Goal: Transaction & Acquisition: Download file/media

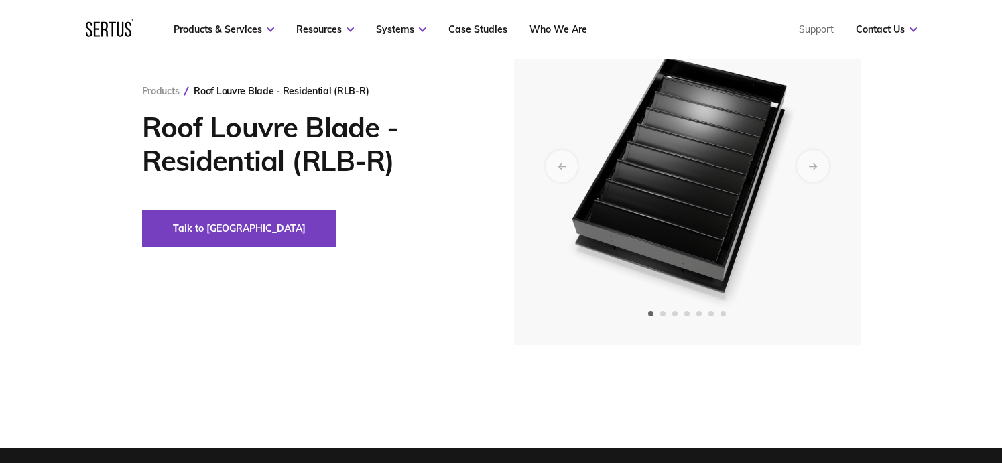
scroll to position [134, 0]
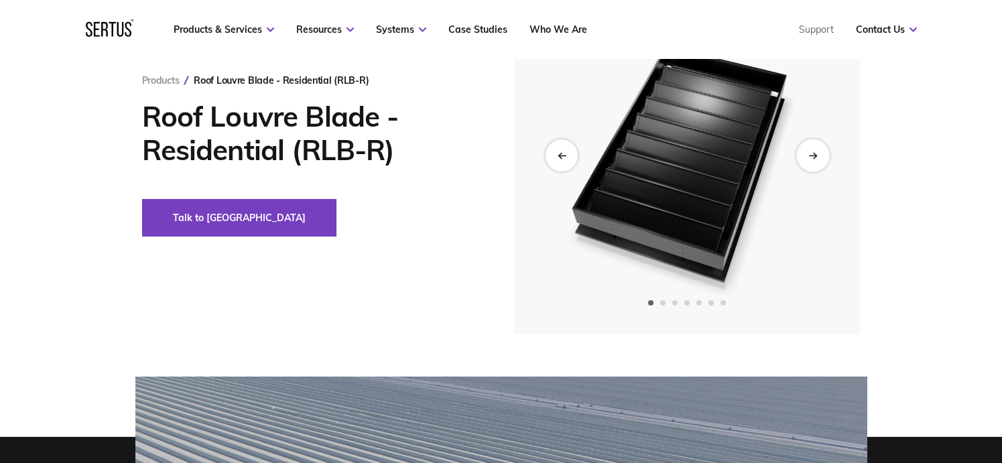
click at [818, 158] on div "Next slide" at bounding box center [813, 155] width 33 height 33
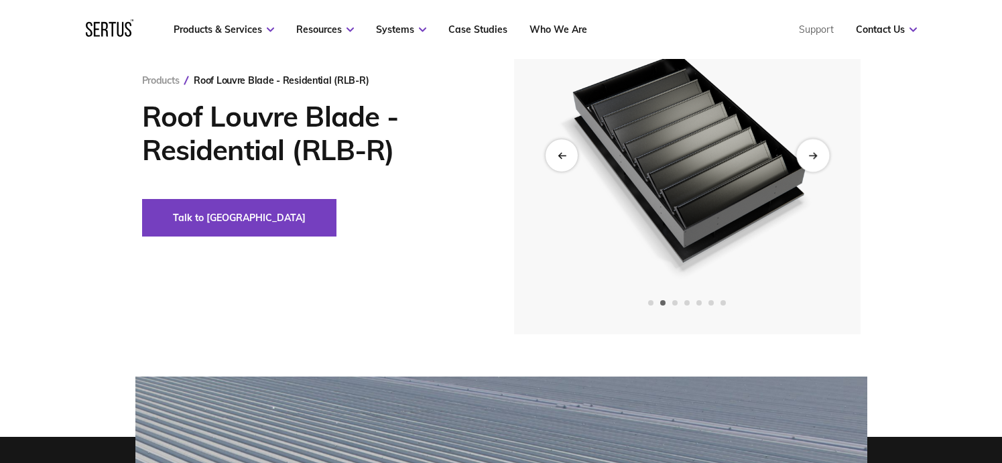
click at [818, 154] on div "Next slide" at bounding box center [813, 155] width 33 height 33
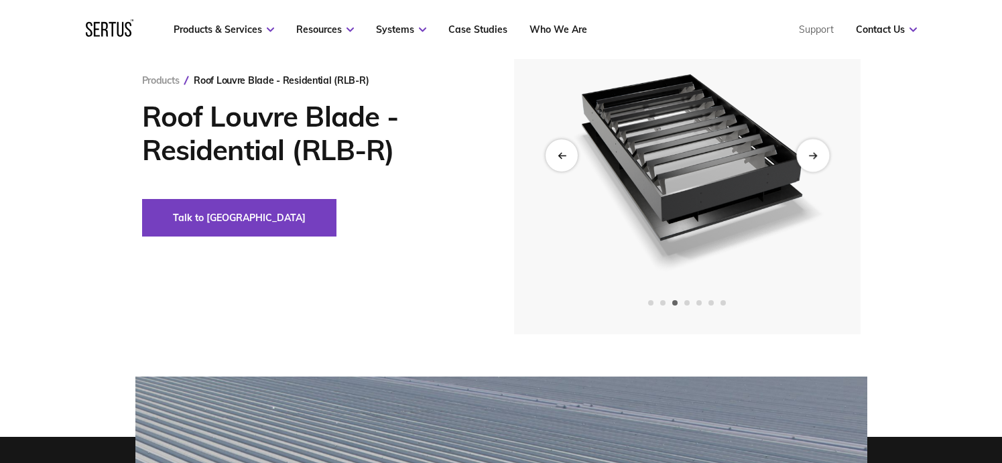
click at [817, 147] on div "Next slide" at bounding box center [813, 155] width 33 height 33
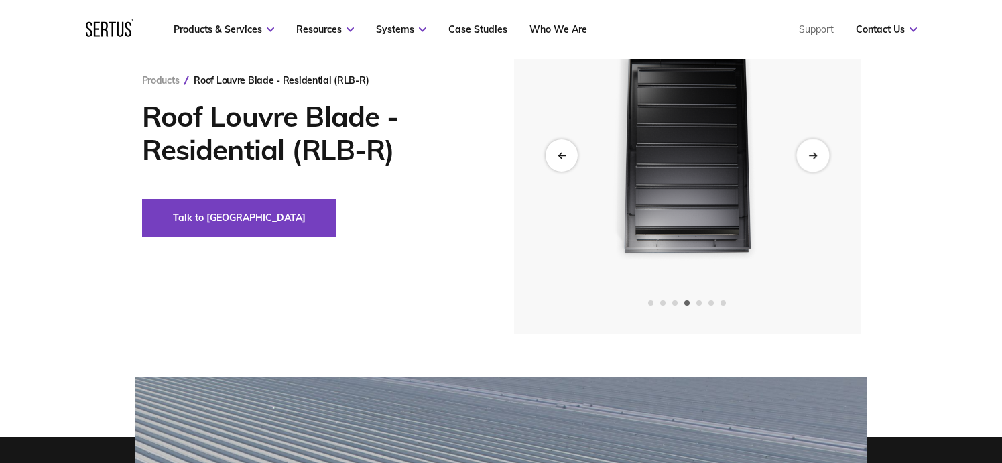
click at [815, 154] on icon "Next slide" at bounding box center [814, 154] width 3 height 5
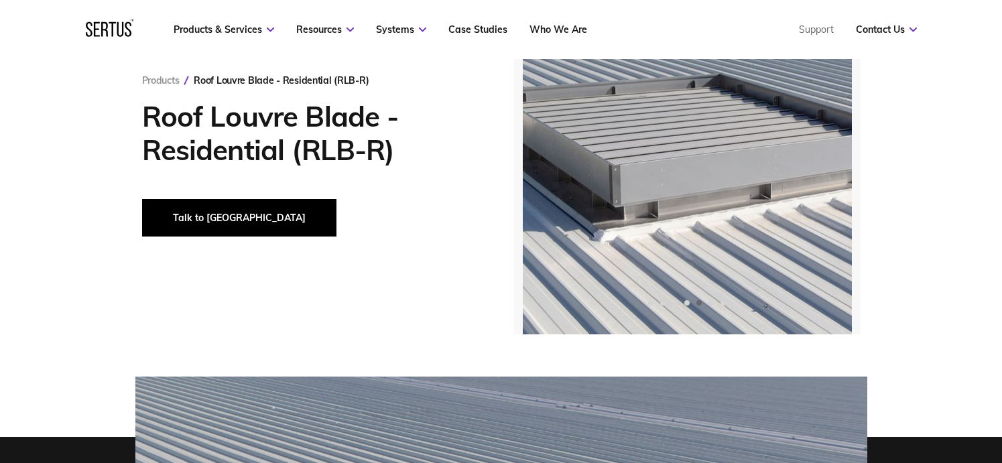
click at [210, 216] on button "Talk to [GEOGRAPHIC_DATA]" at bounding box center [239, 218] width 194 height 38
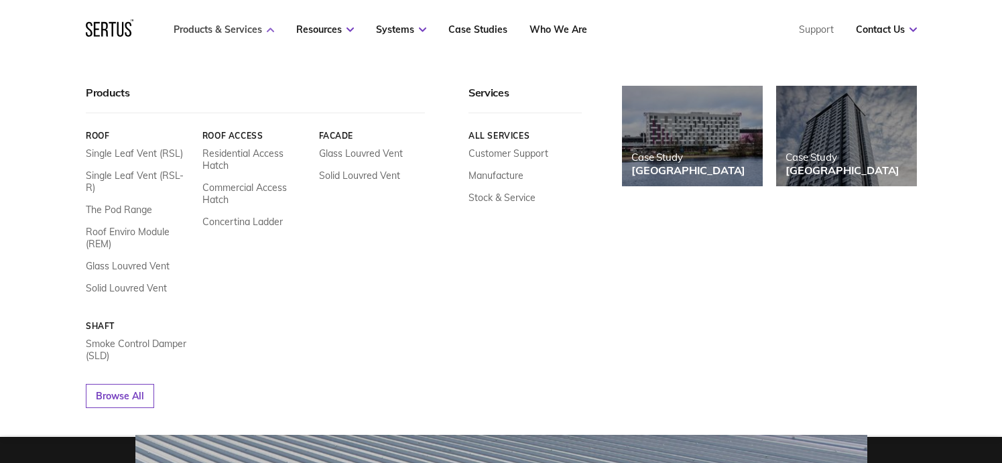
click at [248, 30] on link "Products & Services" at bounding box center [224, 29] width 101 height 12
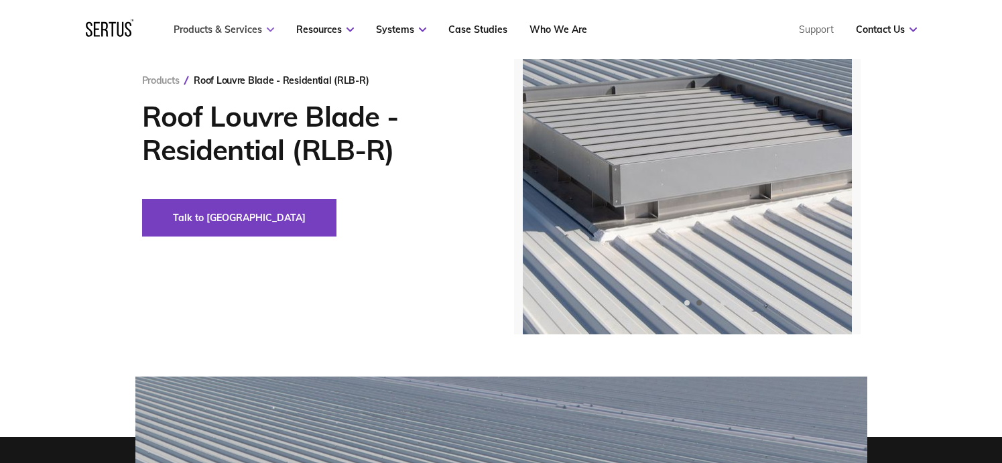
click at [252, 30] on link "Products & Services" at bounding box center [224, 29] width 101 height 12
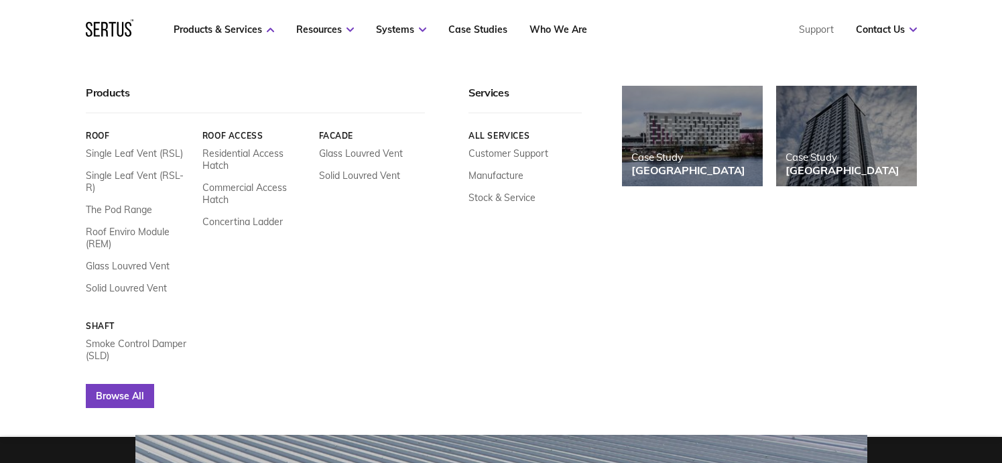
click at [139, 386] on link "Browse All" at bounding box center [120, 396] width 68 height 24
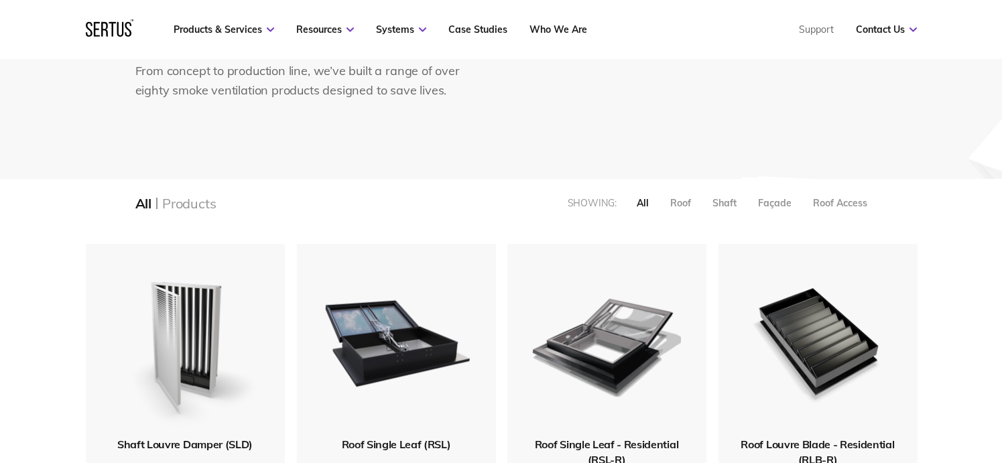
scroll to position [268, 0]
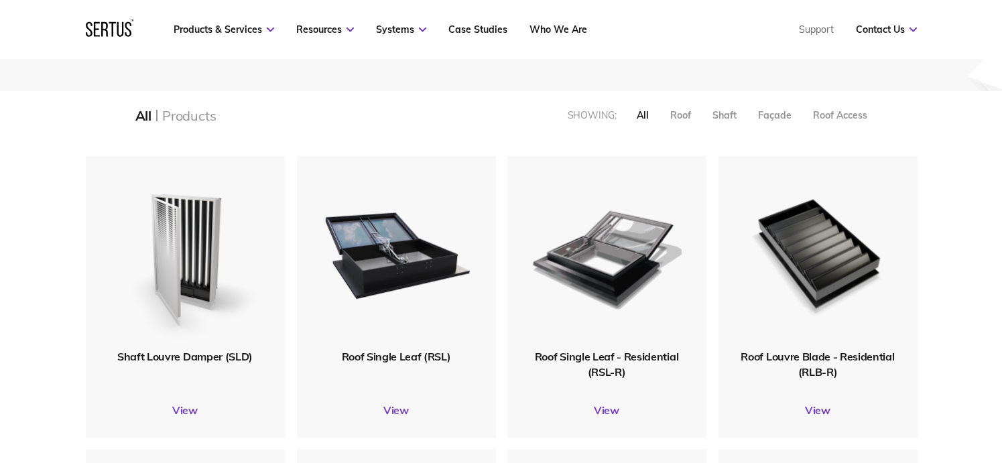
click at [830, 365] on span "Roof Louvre Blade - Residential (RLB-R)" at bounding box center [818, 364] width 154 height 28
click at [816, 410] on link "View" at bounding box center [818, 410] width 199 height 13
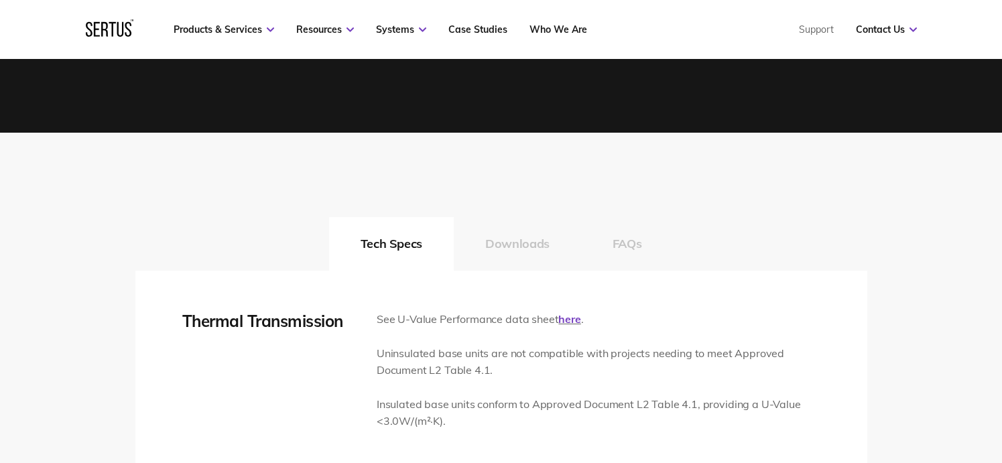
scroll to position [1877, 0]
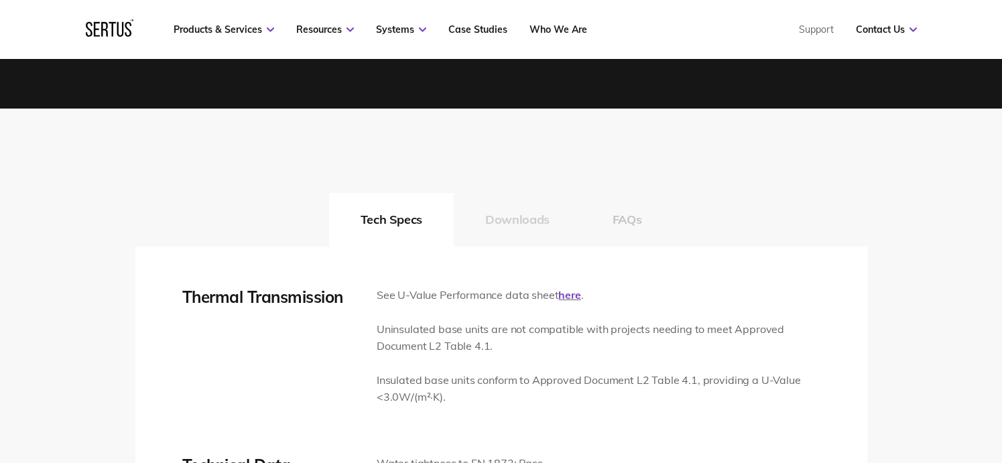
click at [522, 213] on button "Downloads" at bounding box center [517, 220] width 127 height 54
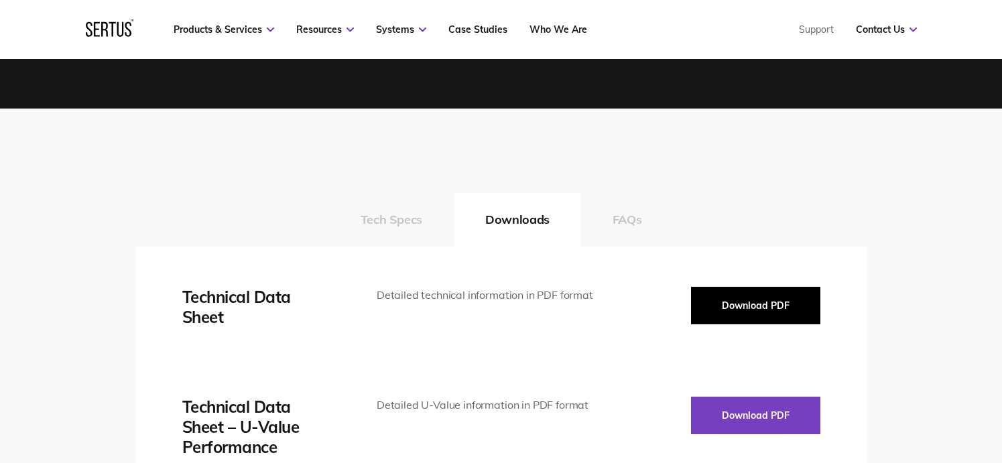
click at [729, 299] on button "Download PDF" at bounding box center [755, 306] width 129 height 38
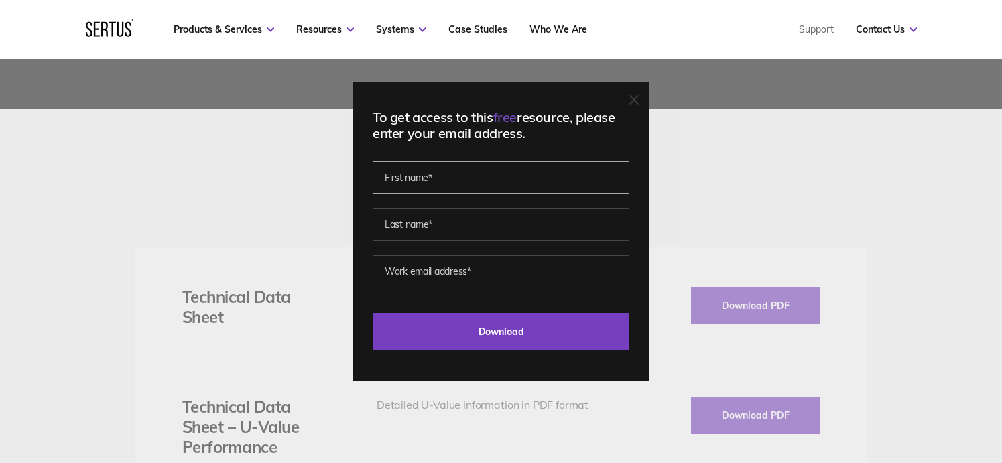
click at [456, 174] on input "text" at bounding box center [501, 178] width 257 height 32
type input "Kev"
type input "[PERSON_NAME]"
type input "[EMAIL_ADDRESS][PERSON_NAME][DOMAIN_NAME]"
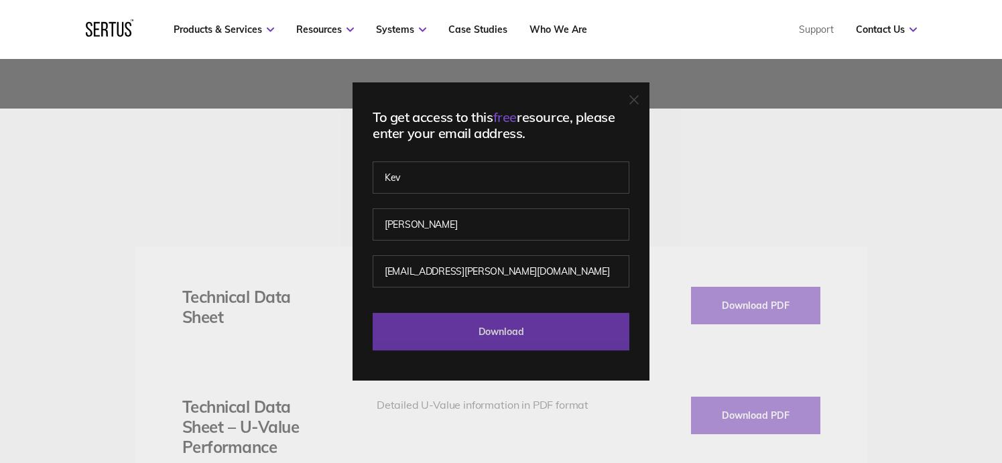
click at [520, 332] on input "Download" at bounding box center [501, 332] width 257 height 38
